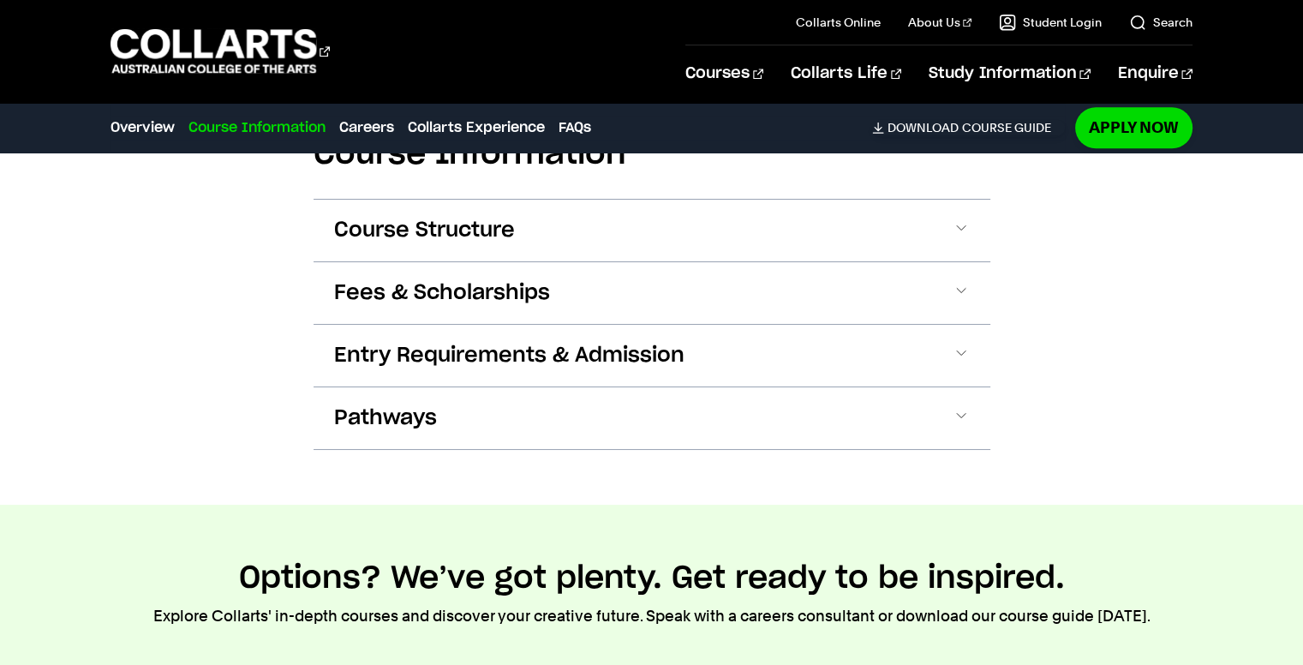
scroll to position [1713, 0]
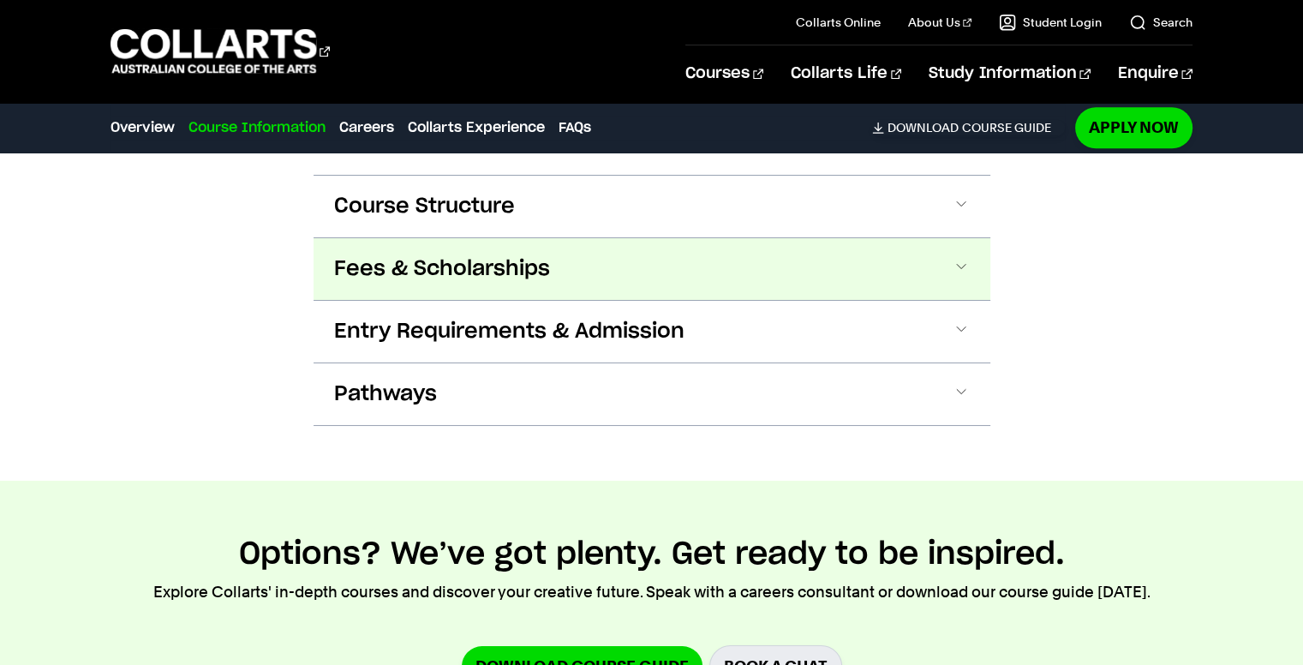
click at [610, 272] on button "Fees & Scholarships" at bounding box center [652, 269] width 677 height 62
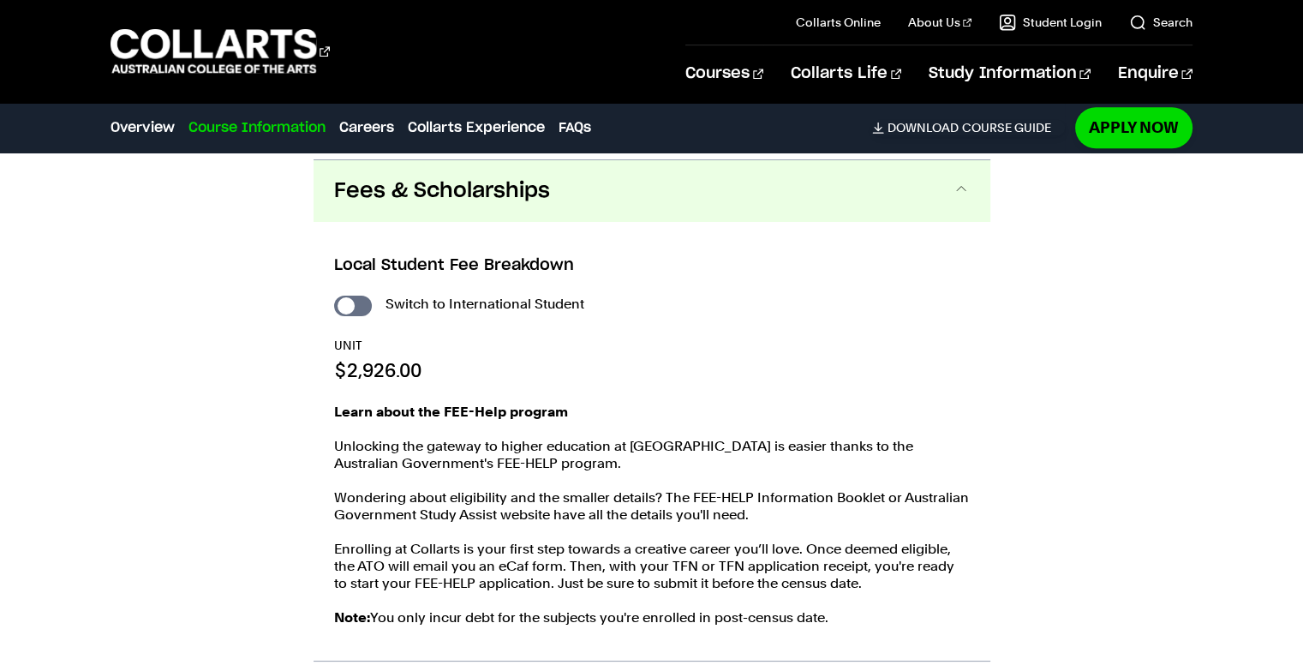
scroll to position [1795, 0]
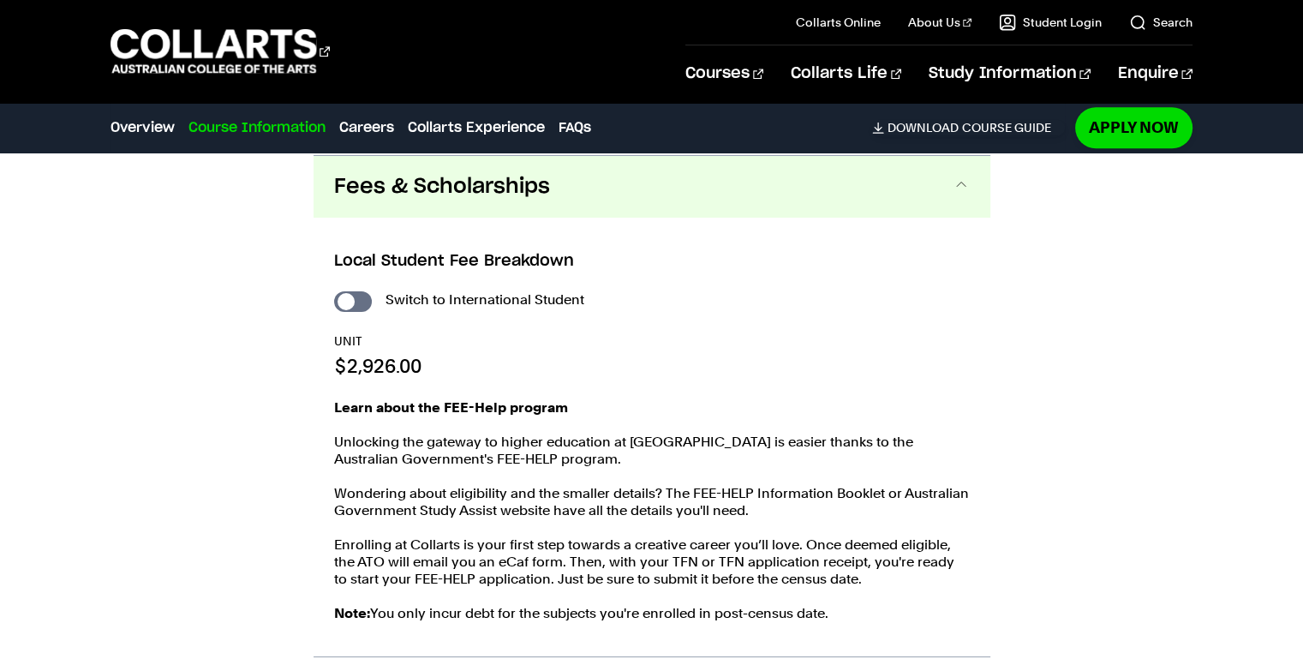
click at [374, 292] on div "Switch to International Student" at bounding box center [652, 300] width 636 height 24
click at [334, 306] on div "Switch to International Student" at bounding box center [652, 300] width 636 height 24
click at [343, 303] on input "International Student" at bounding box center [353, 301] width 38 height 21
checkbox input "true"
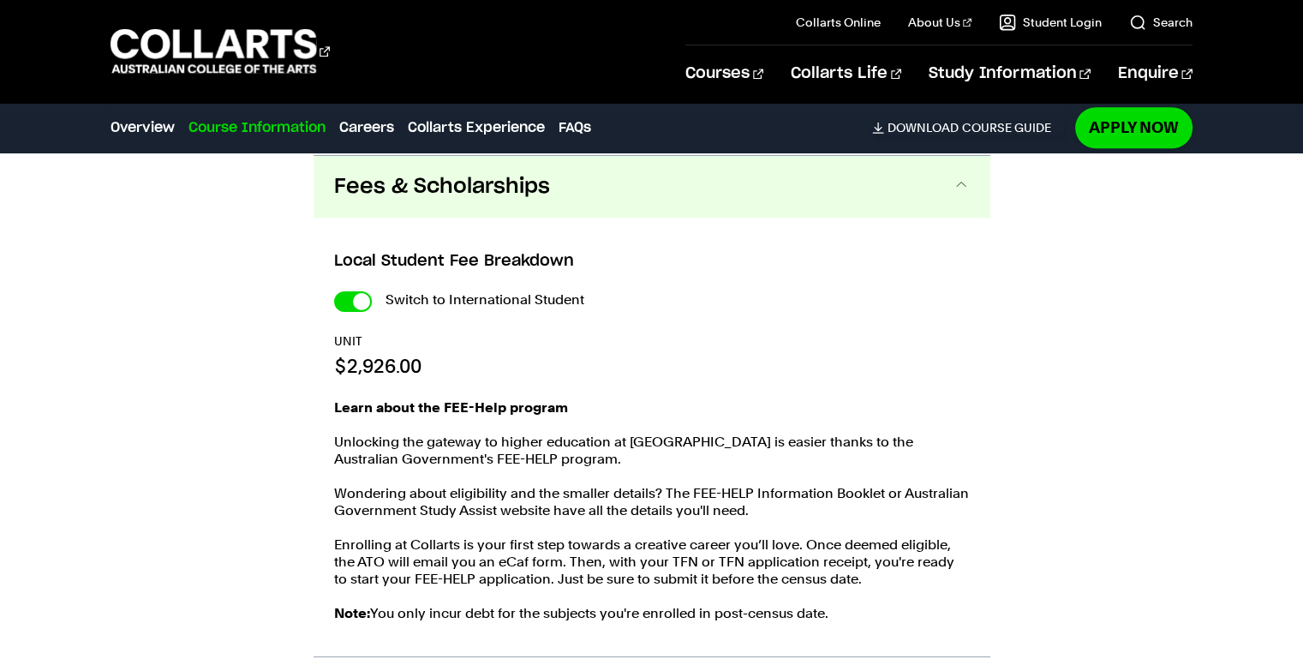
checkbox input "true"
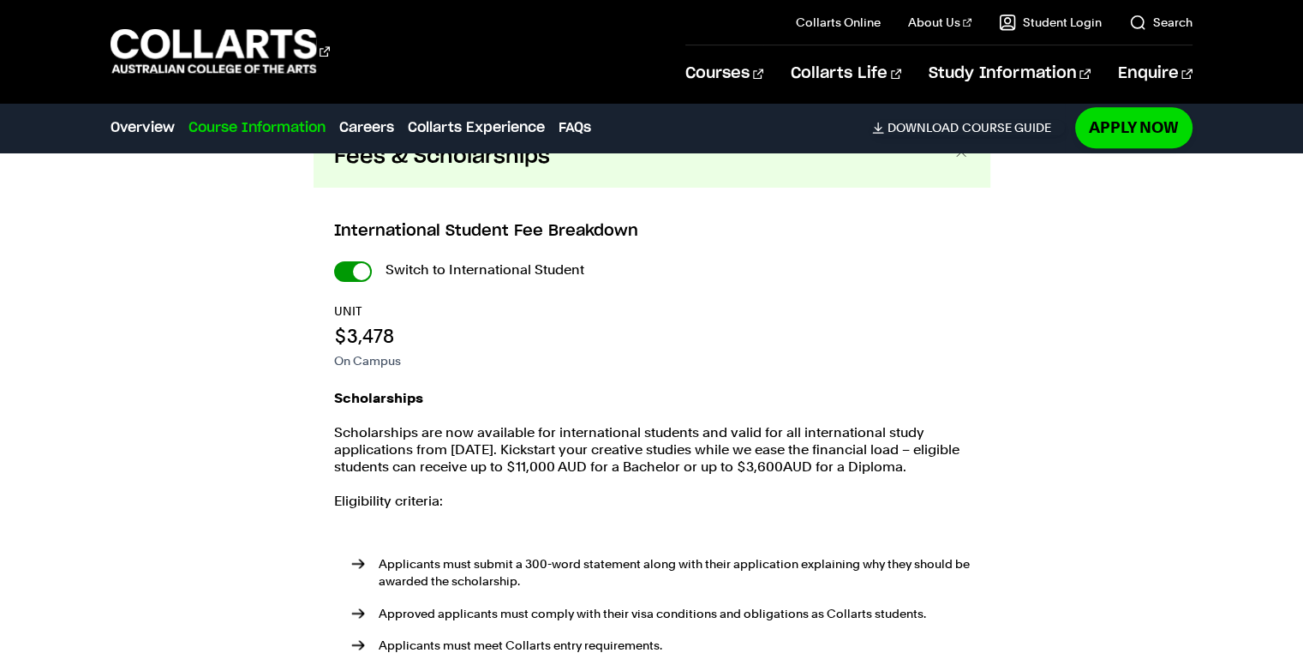
click at [0, 0] on input "International Student" at bounding box center [0, 0] width 0 height 0
checkbox input "false"
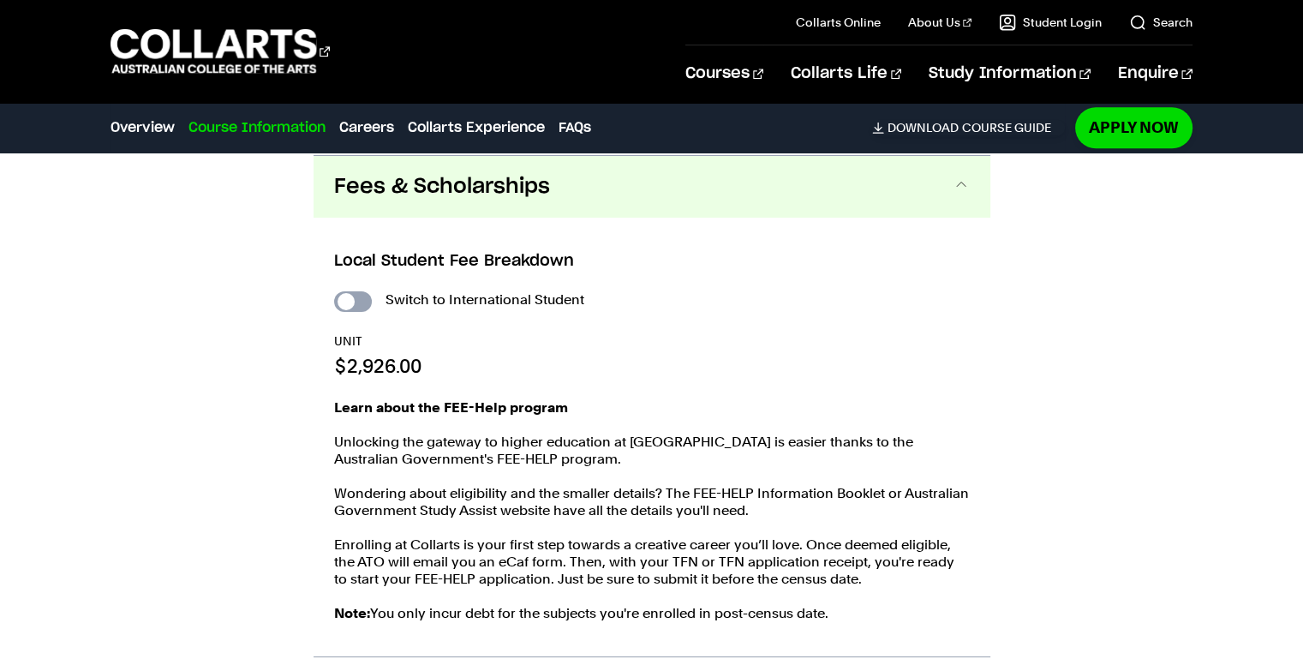
click at [355, 306] on input "International Student" at bounding box center [353, 301] width 38 height 21
checkbox input "true"
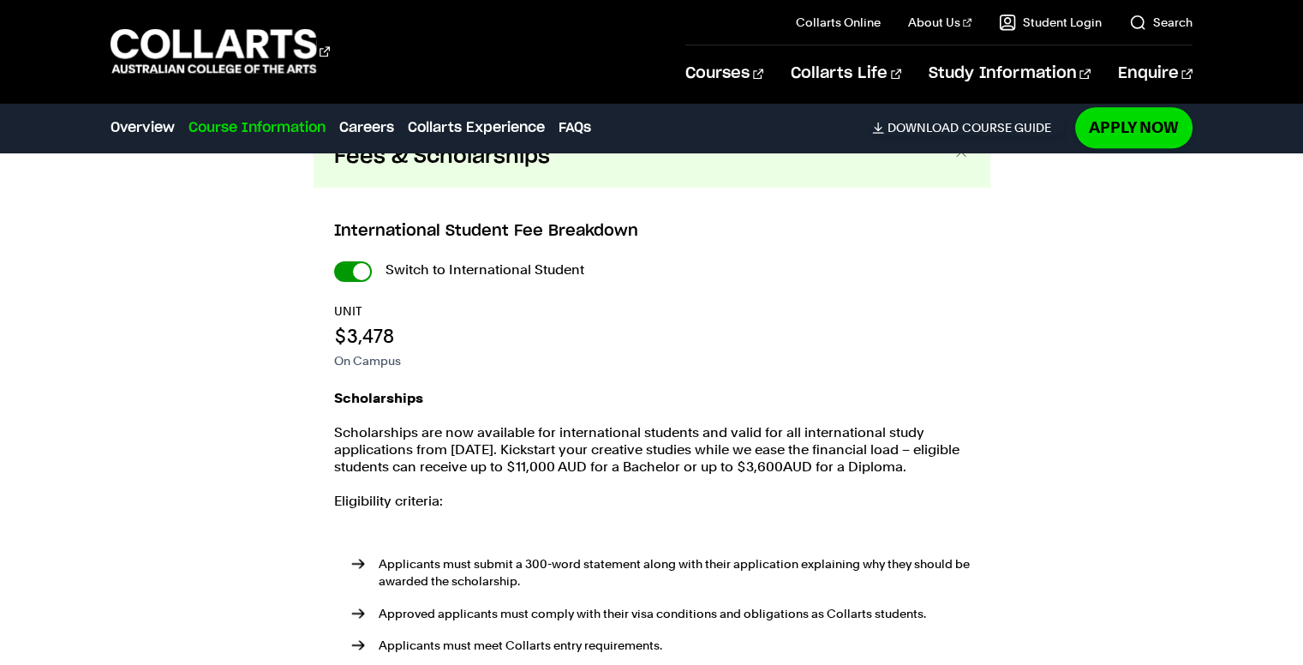
click at [0, 0] on input "International Student" at bounding box center [0, 0] width 0 height 0
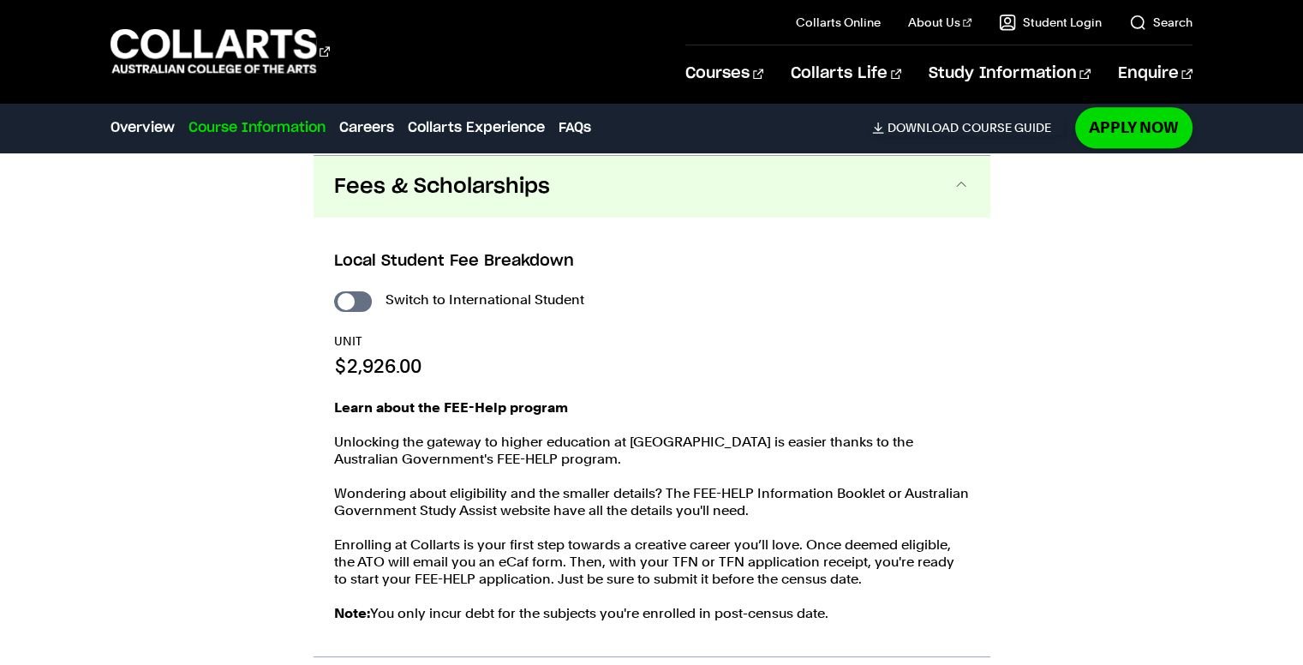
checkbox input "false"
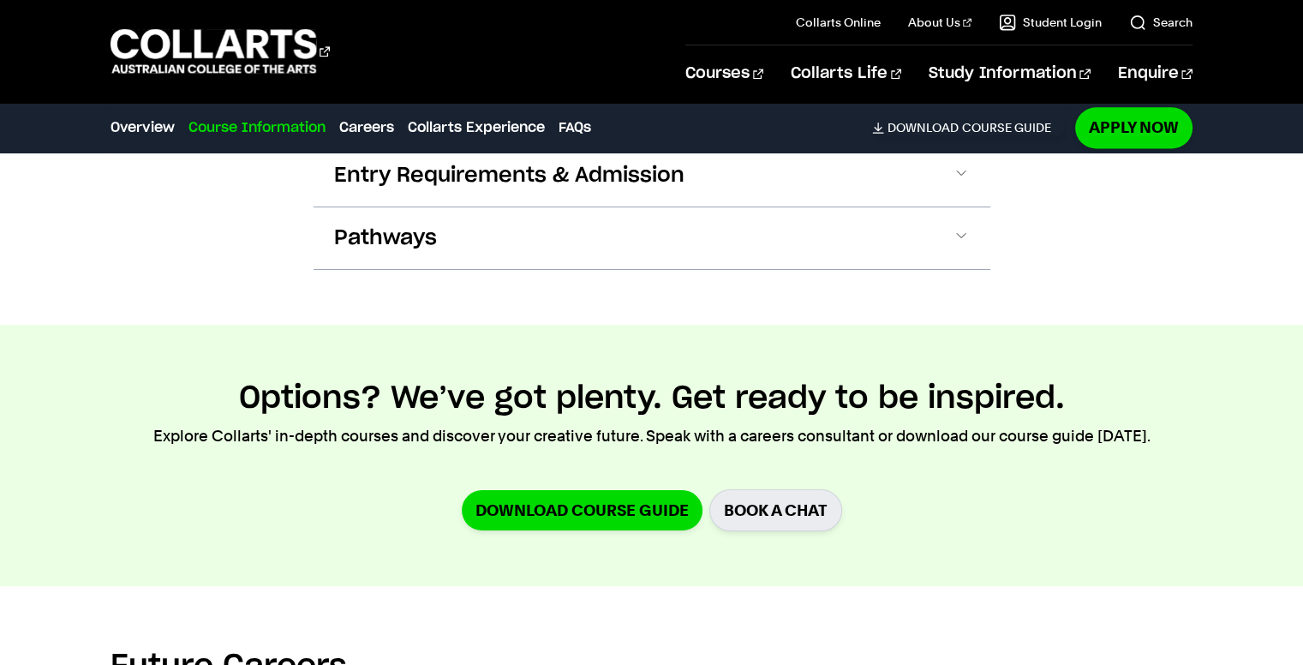
scroll to position [2566, 0]
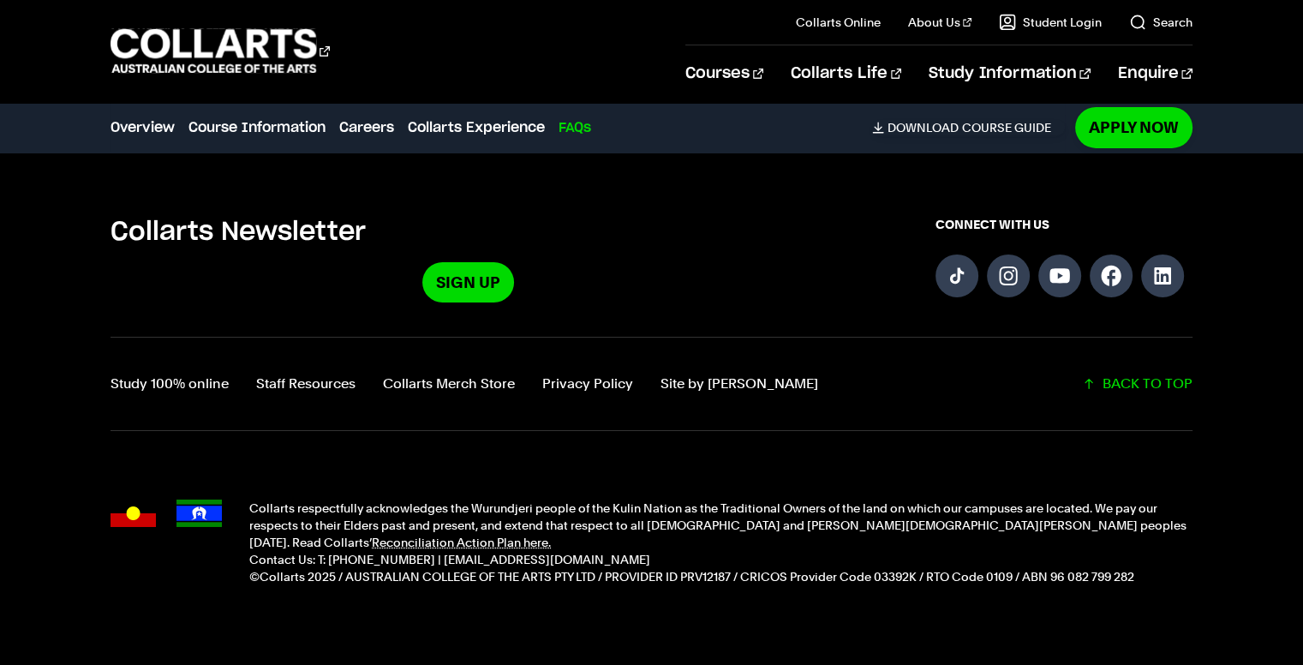
scroll to position [5842, 0]
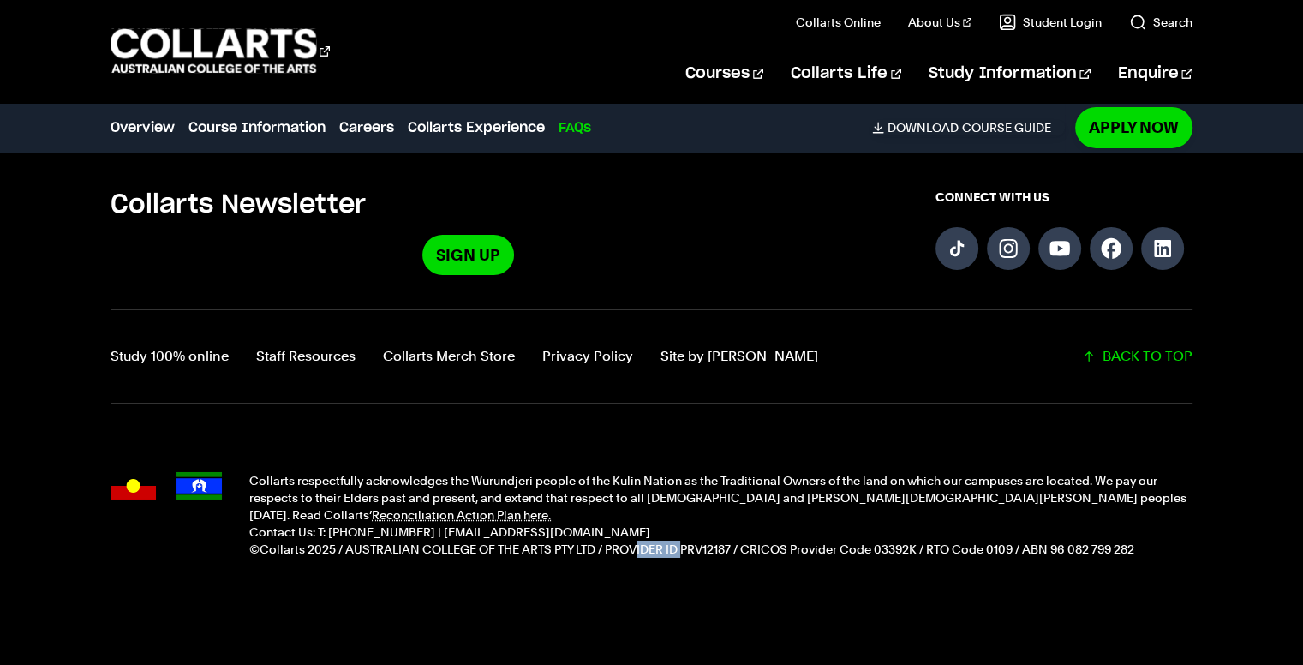
drag, startPoint x: 682, startPoint y: 515, endPoint x: 637, endPoint y: 517, distance: 44.6
click at [637, 541] on p "©Collarts 2025 / AUSTRALIAN COLLEGE OF THE ARTS PTY LTD / PROVIDER ID PRV12187 …" at bounding box center [720, 549] width 942 height 17
drag, startPoint x: 593, startPoint y: 519, endPoint x: 531, endPoint y: 521, distance: 61.7
click at [531, 541] on p "©Collarts 2025 / AUSTRALIAN COLLEGE OF THE ARTS PTY LTD / PROVIDER ID PRV12187 …" at bounding box center [720, 549] width 942 height 17
click at [484, 541] on p "©Collarts 2025 / AUSTRALIAN COLLEGE OF THE ARTS PTY LTD / PROVIDER ID PRV12187 …" at bounding box center [720, 549] width 942 height 17
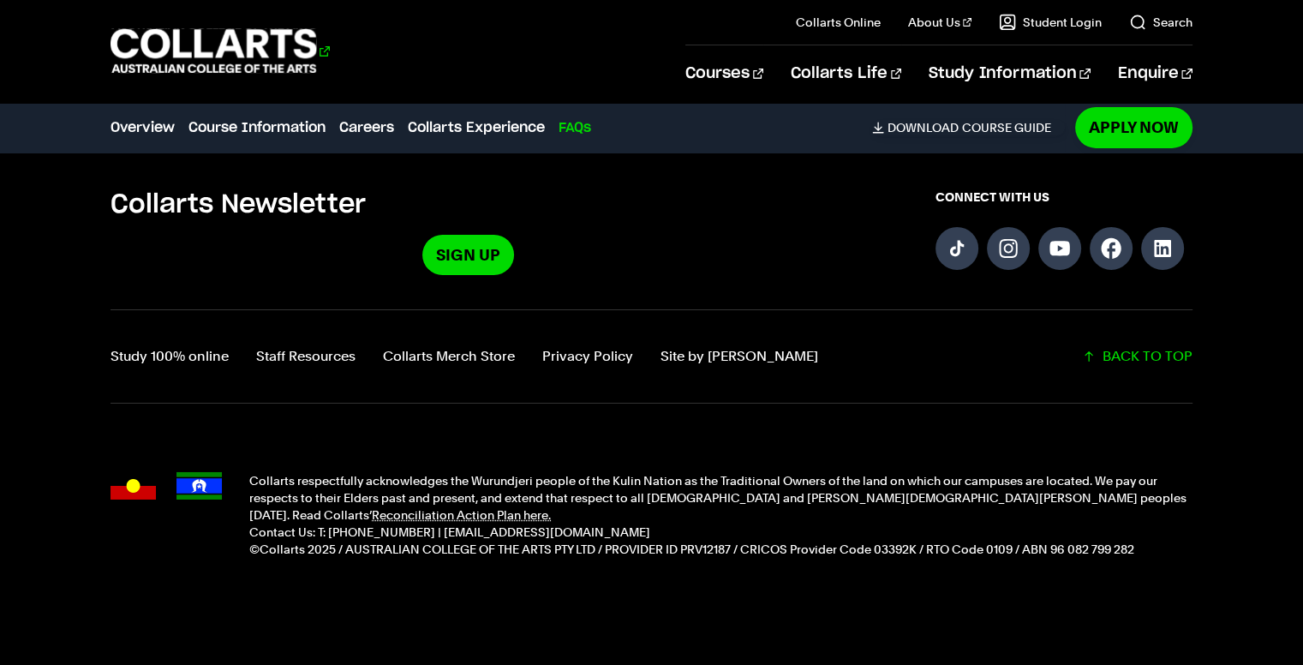
click at [283, 57] on 1 "Go to homepage" at bounding box center [213, 51] width 206 height 45
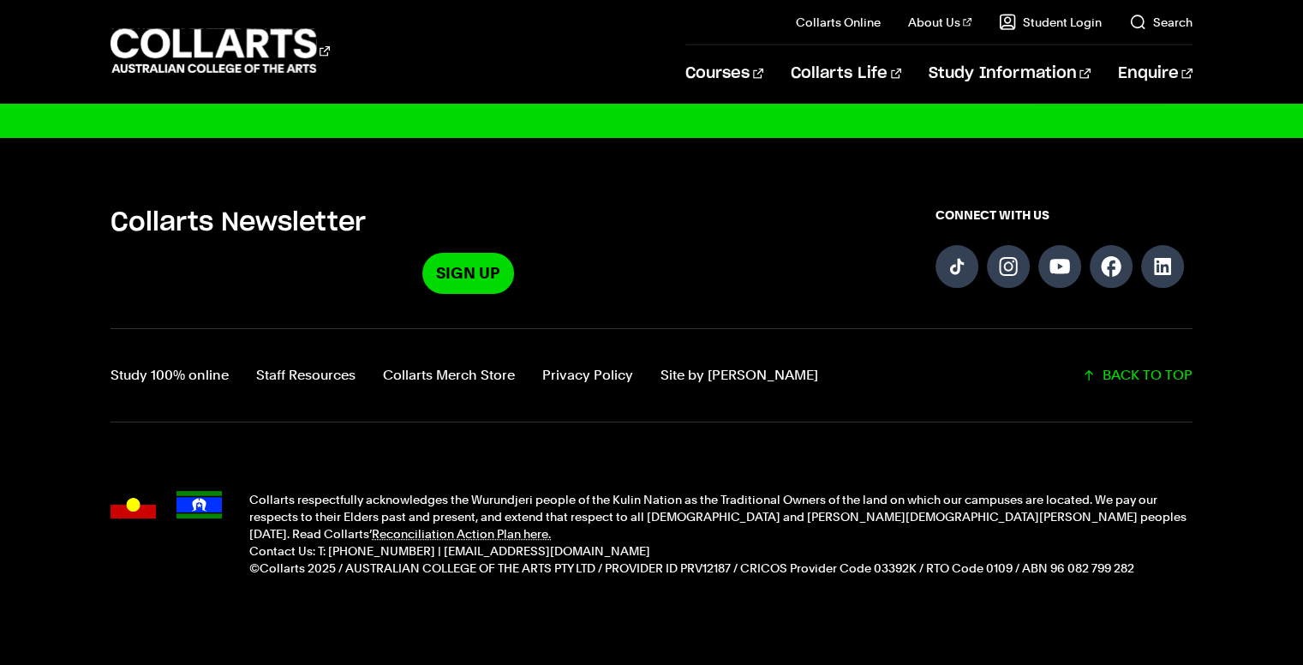
scroll to position [4474, 0]
